Goal: Find specific page/section: Find specific page/section

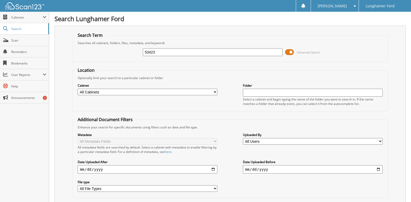
type input "53423"
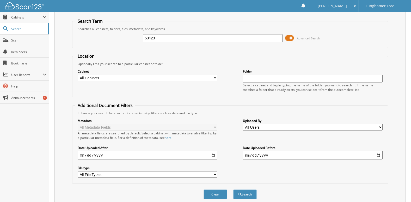
scroll to position [26, 0]
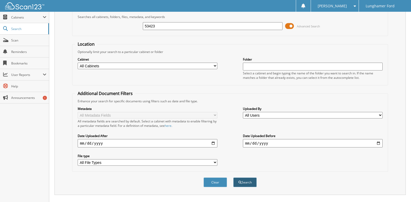
click at [245, 183] on button "Search" at bounding box center [244, 182] width 23 height 10
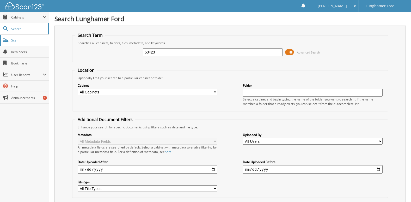
click at [34, 41] on span "Scan" at bounding box center [28, 40] width 35 height 4
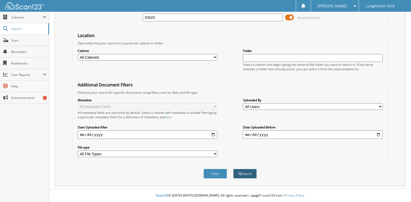
type input "53423"
click at [245, 173] on button "Search" at bounding box center [244, 174] width 23 height 10
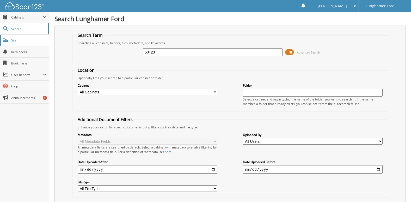
click at [23, 40] on span "Scan" at bounding box center [28, 40] width 35 height 4
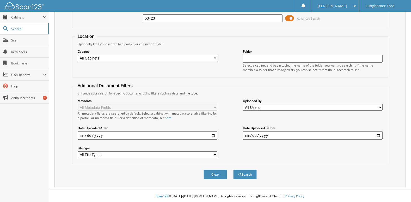
scroll to position [35, 0]
type input "53423"
click at [247, 171] on button "Search" at bounding box center [244, 174] width 23 height 10
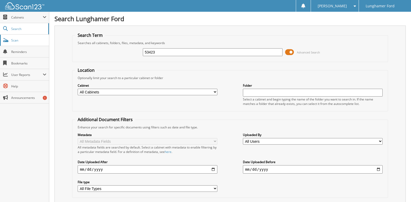
click at [21, 40] on span "Scan" at bounding box center [28, 40] width 35 height 4
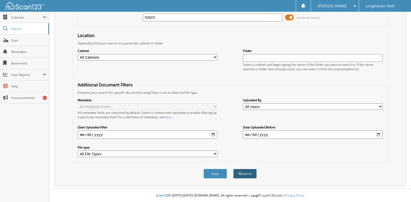
type input "53423"
click at [243, 176] on button "Search" at bounding box center [244, 174] width 23 height 10
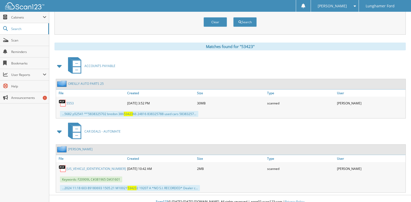
scroll to position [36, 0]
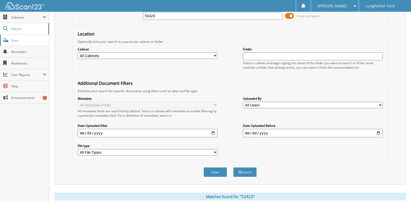
click at [13, 38] on span "Scan" at bounding box center [28, 40] width 35 height 4
